Goal: Transaction & Acquisition: Subscribe to service/newsletter

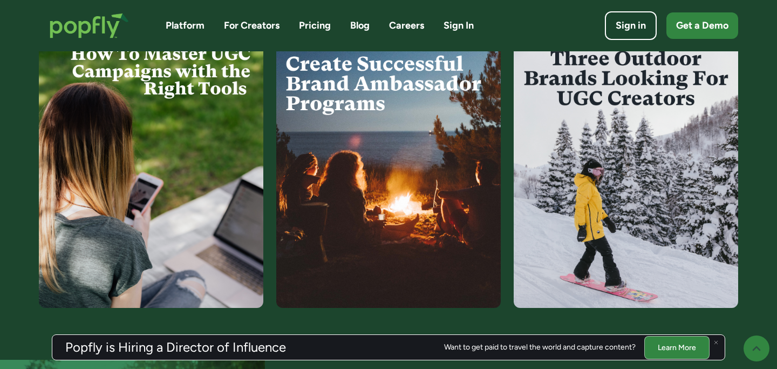
scroll to position [2227, 0]
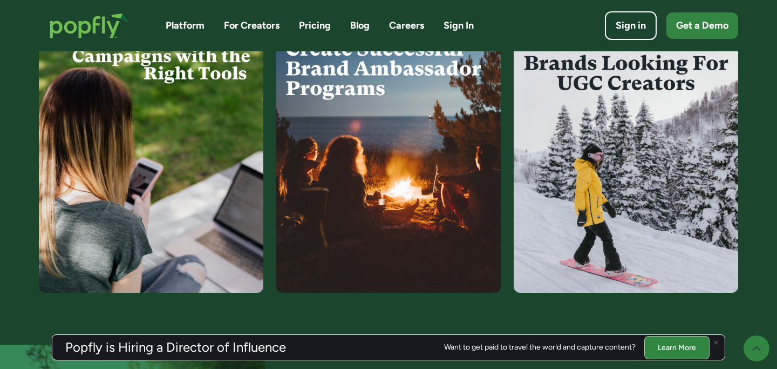
click at [625, 253] on img at bounding box center [626, 158] width 225 height 270
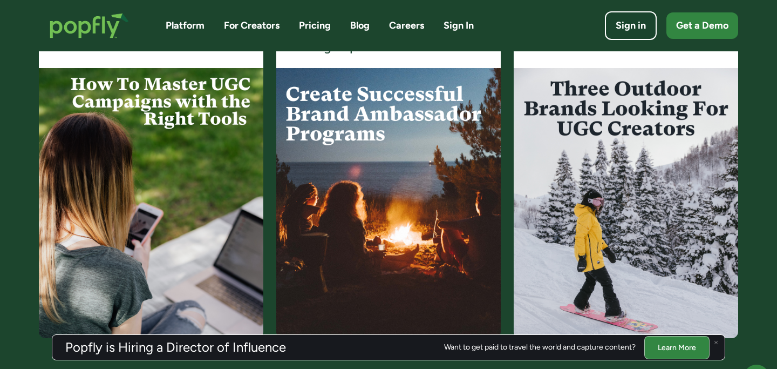
scroll to position [2081, 0]
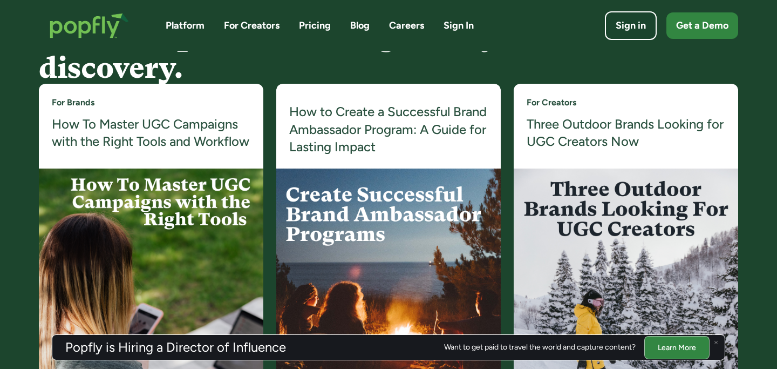
click at [620, 227] on img at bounding box center [626, 303] width 225 height 270
click at [663, 136] on h4 "Three Outdoor Brands Looking for UGC Creators Now" at bounding box center [626, 132] width 199 height 35
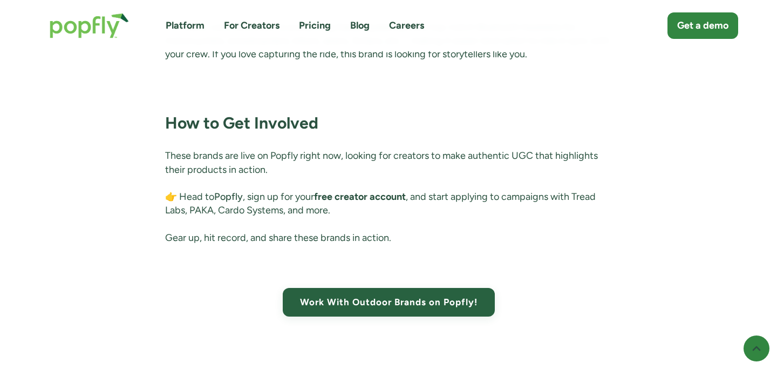
scroll to position [2627, 0]
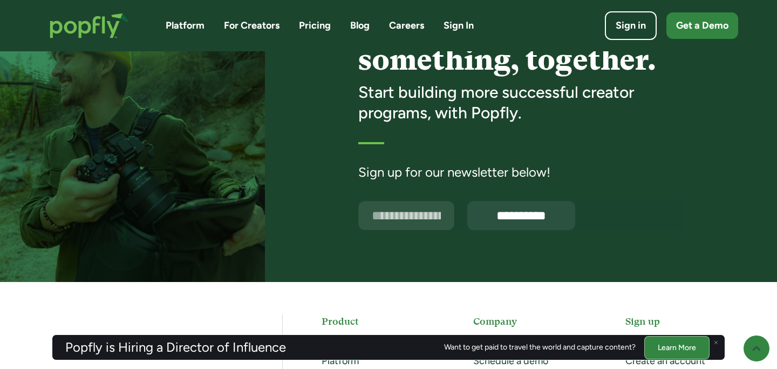
scroll to position [2637, 0]
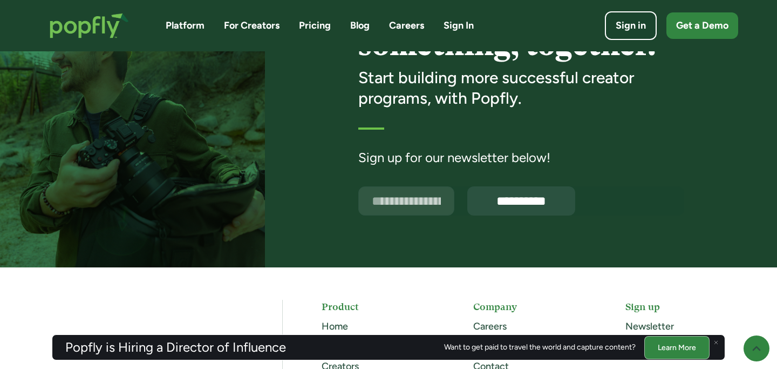
click at [392, 212] on input "Email Form" at bounding box center [406, 200] width 96 height 29
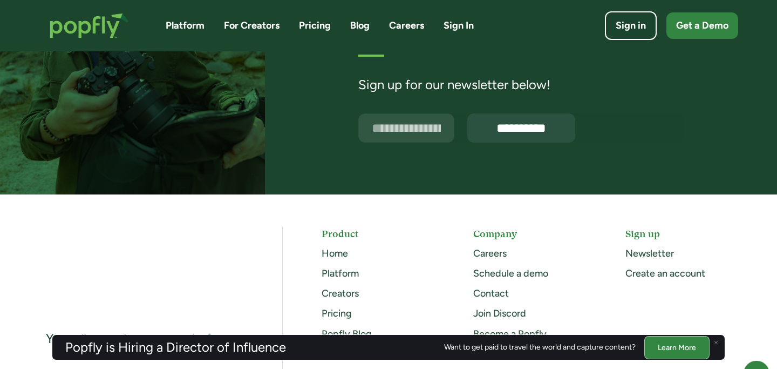
scroll to position [2639, 0]
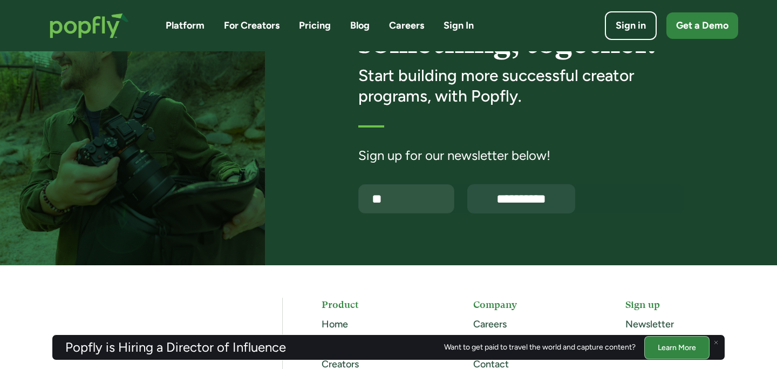
type input "*"
type input "**********"
click at [465, 183] on input "**********" at bounding box center [521, 198] width 113 height 31
type input "**********"
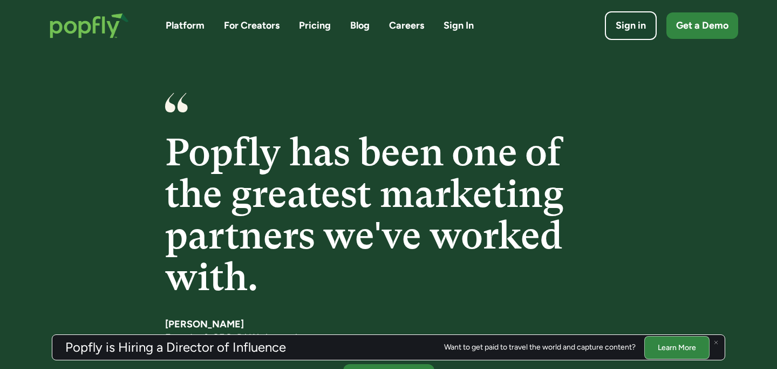
scroll to position [1558, 0]
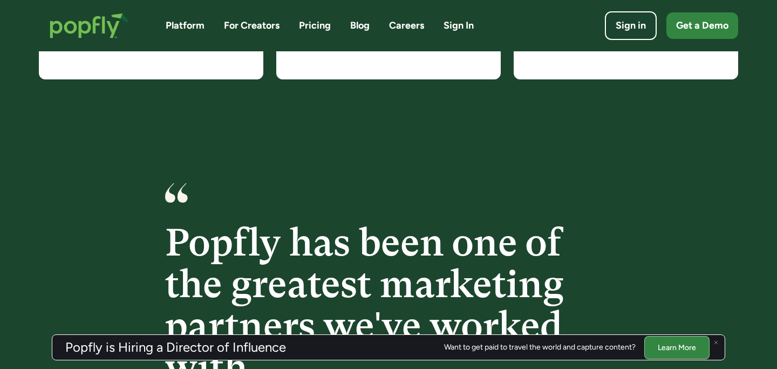
click at [315, 24] on link "Pricing" at bounding box center [315, 25] width 32 height 13
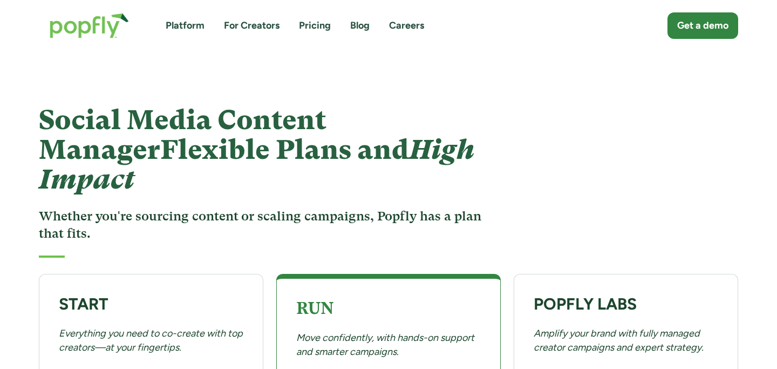
click at [355, 26] on link "Blog" at bounding box center [359, 25] width 19 height 13
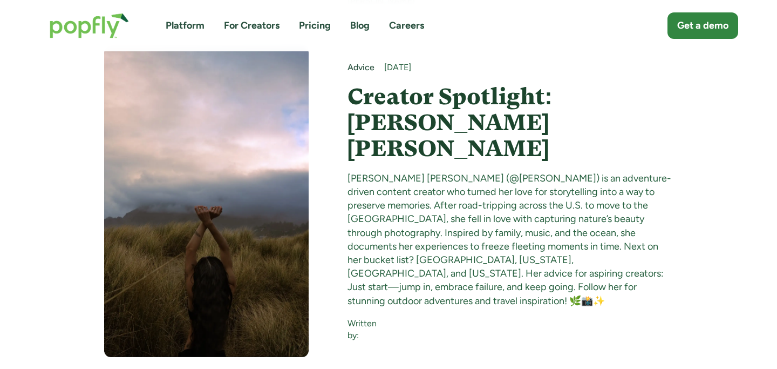
scroll to position [6914, 0]
drag, startPoint x: 516, startPoint y: 132, endPoint x: 458, endPoint y: 131, distance: 58.3
click at [458, 172] on div "Nicole Justice Teodosio (@nicole_justt) is an adventure-driven content creator …" at bounding box center [511, 240] width 326 height 136
copy div "@nicole_justt"
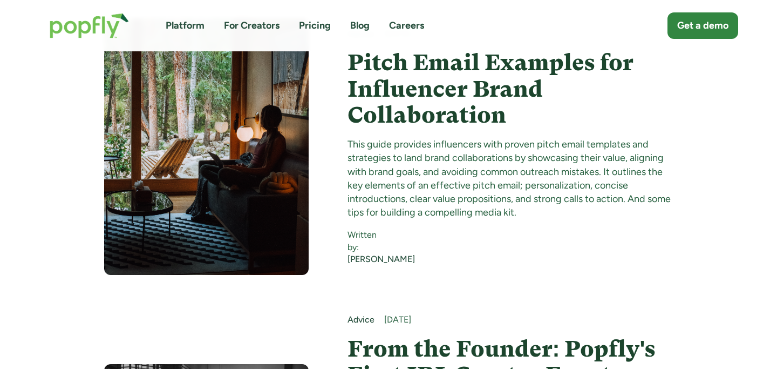
scroll to position [5165, 0]
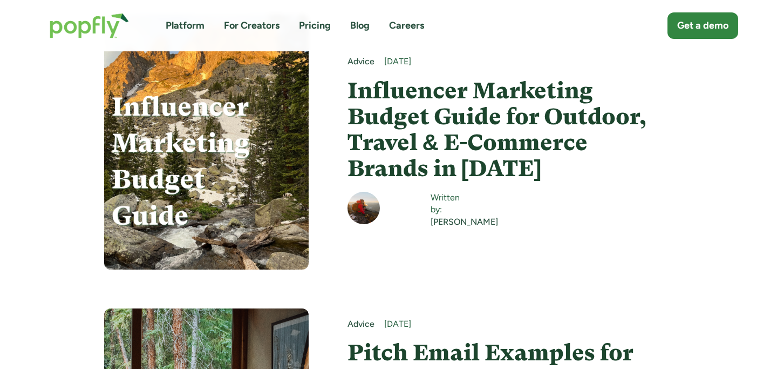
click at [241, 26] on link "For Creators" at bounding box center [252, 25] width 56 height 13
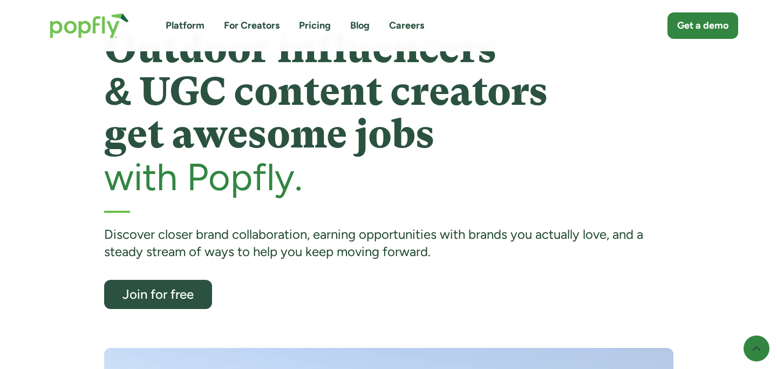
scroll to position [58, 0]
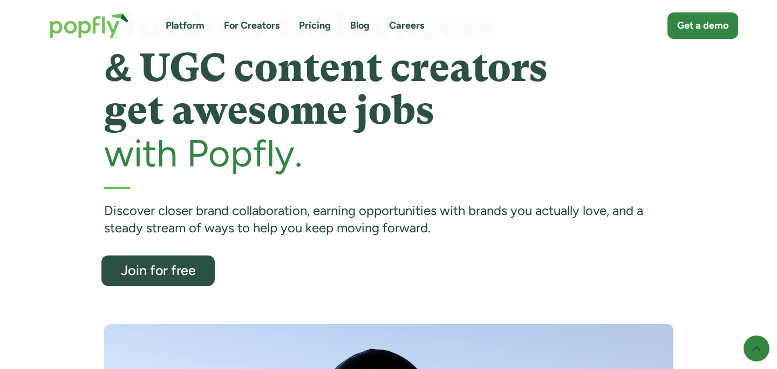
click at [173, 281] on link "Join for free" at bounding box center [157, 270] width 113 height 31
